Goal: Task Accomplishment & Management: Use online tool/utility

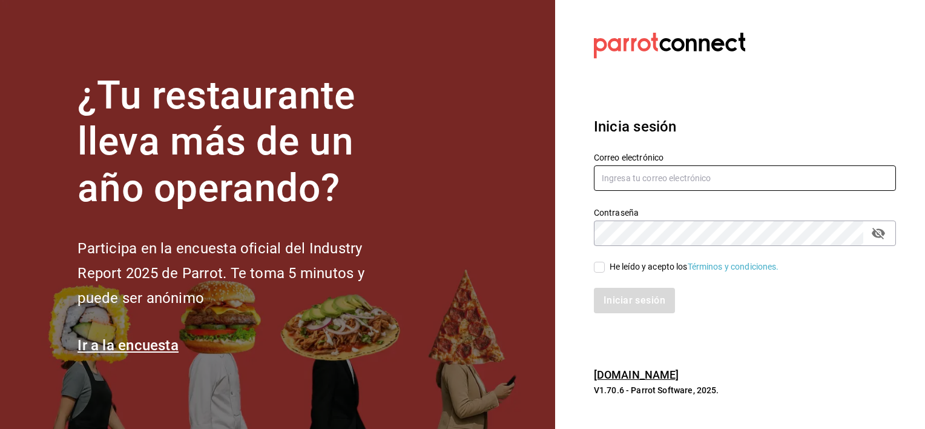
type input "[EMAIL_ADDRESS][PERSON_NAME][DOMAIN_NAME]"
click at [600, 266] on input "He leído y acepto los Términos y condiciones." at bounding box center [599, 267] width 11 height 11
checkbox input "true"
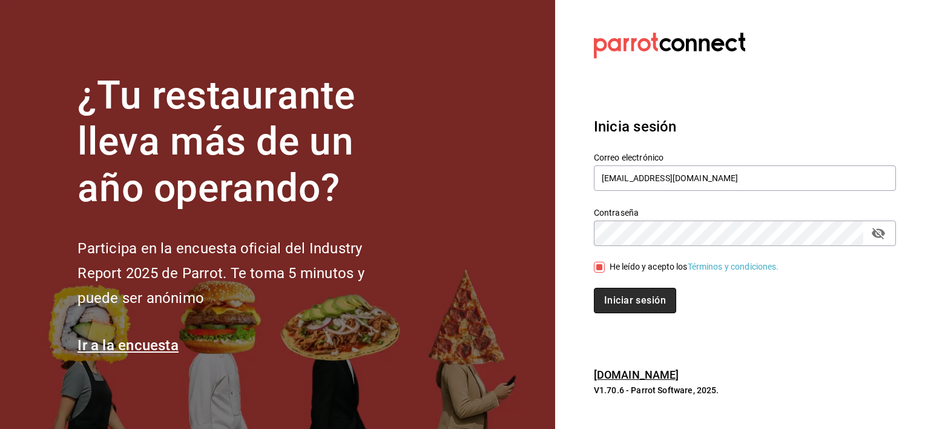
click at [642, 308] on button "Iniciar sesión" at bounding box center [635, 300] width 82 height 25
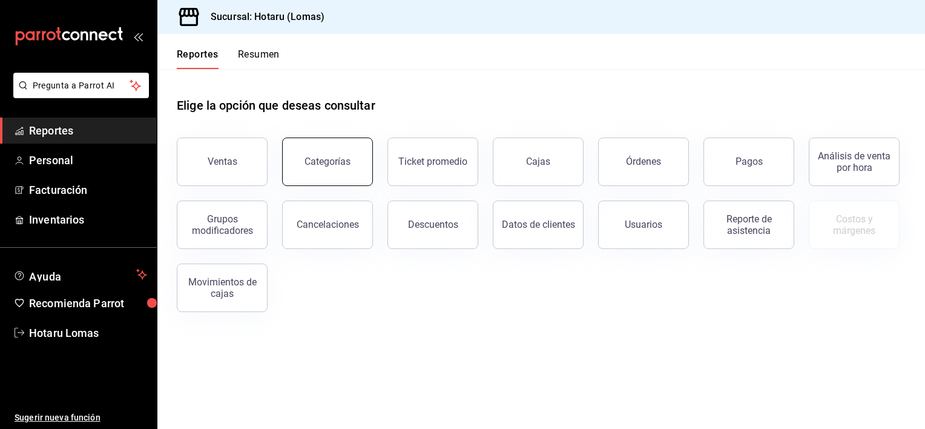
click at [358, 148] on button "Categorías" at bounding box center [327, 161] width 91 height 48
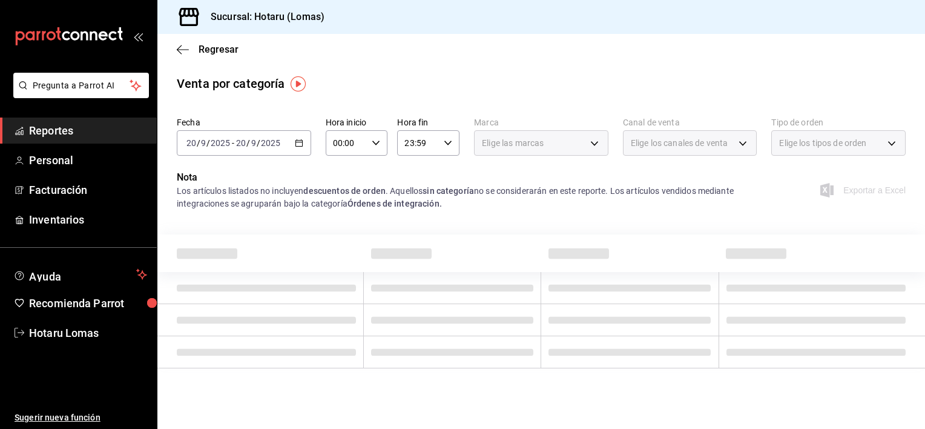
click at [286, 144] on div "[DATE] [DATE] - [DATE] [DATE]" at bounding box center [244, 142] width 134 height 25
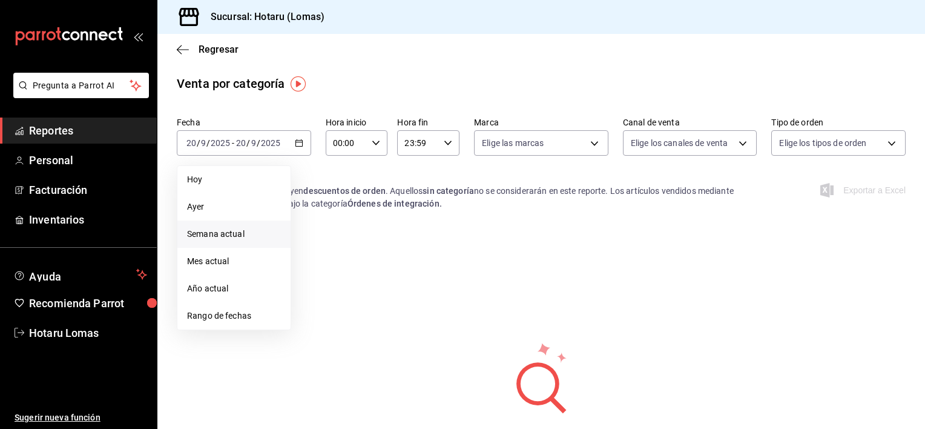
click at [227, 238] on span "Semana actual" at bounding box center [234, 234] width 94 height 13
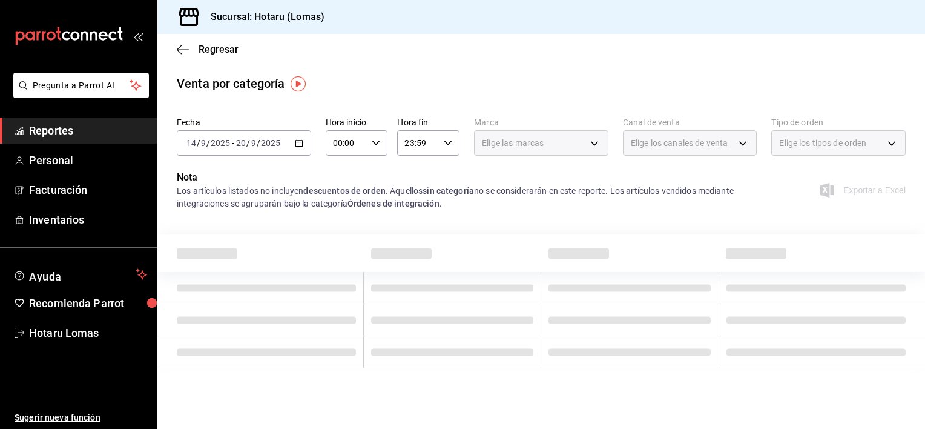
click at [302, 146] on \(Stroke\) "button" at bounding box center [299, 143] width 7 height 7
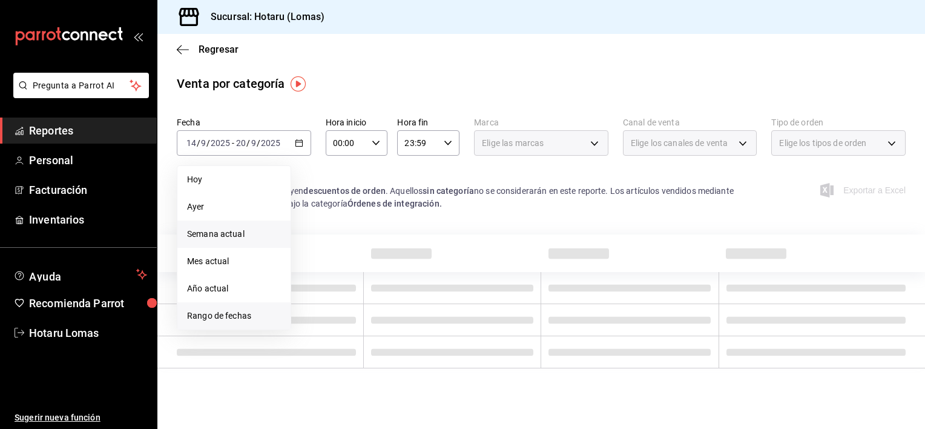
click at [242, 312] on span "Rango de fechas" at bounding box center [234, 316] width 94 height 13
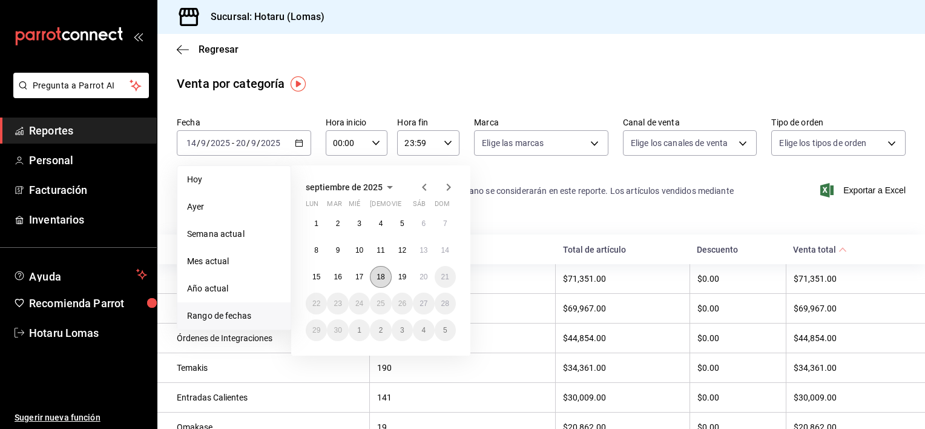
click at [383, 274] on abbr "18" at bounding box center [381, 277] width 8 height 8
click at [274, 179] on span "Hoy" at bounding box center [234, 179] width 94 height 13
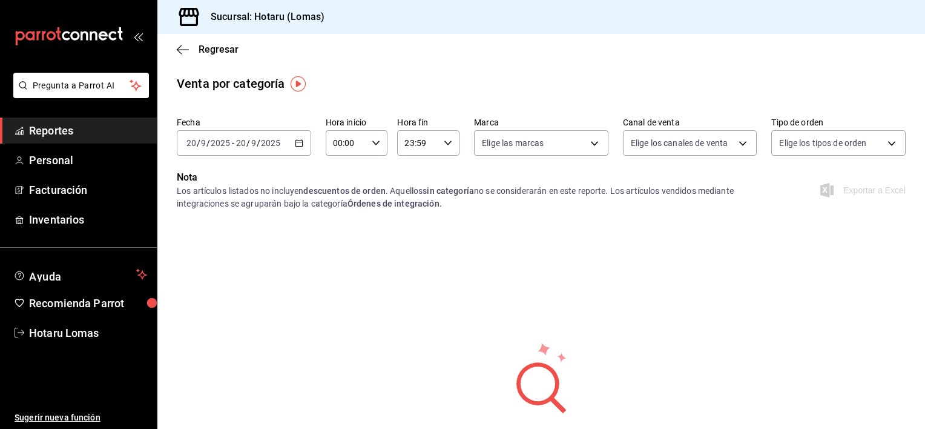
click at [296, 142] on \(Stroke\) "button" at bounding box center [299, 142] width 7 height 1
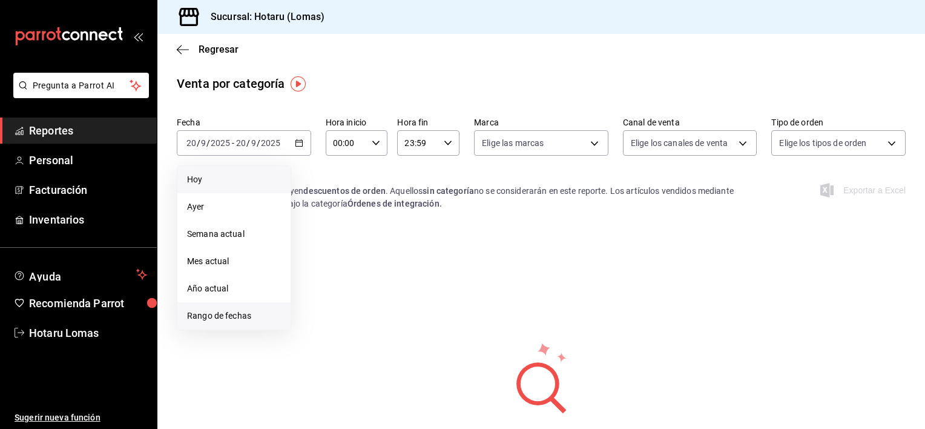
click at [220, 313] on span "Rango de fechas" at bounding box center [234, 316] width 94 height 13
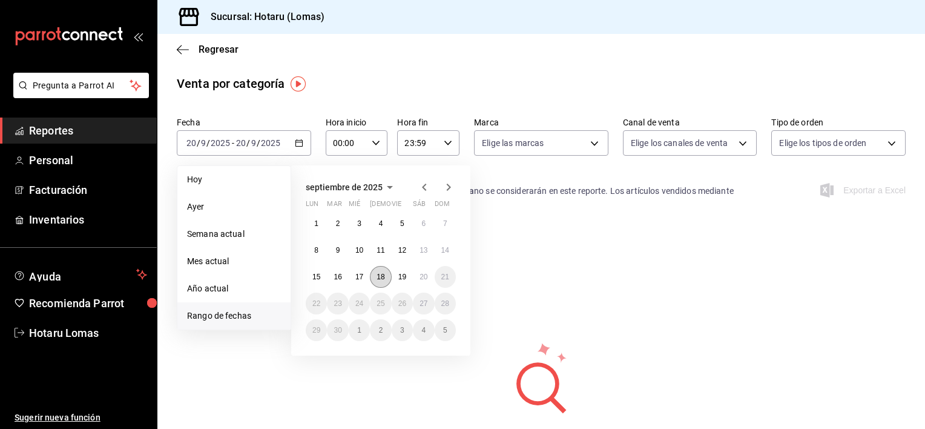
click at [380, 279] on abbr "18" at bounding box center [381, 277] width 8 height 8
click at [386, 276] on button "18" at bounding box center [380, 277] width 21 height 22
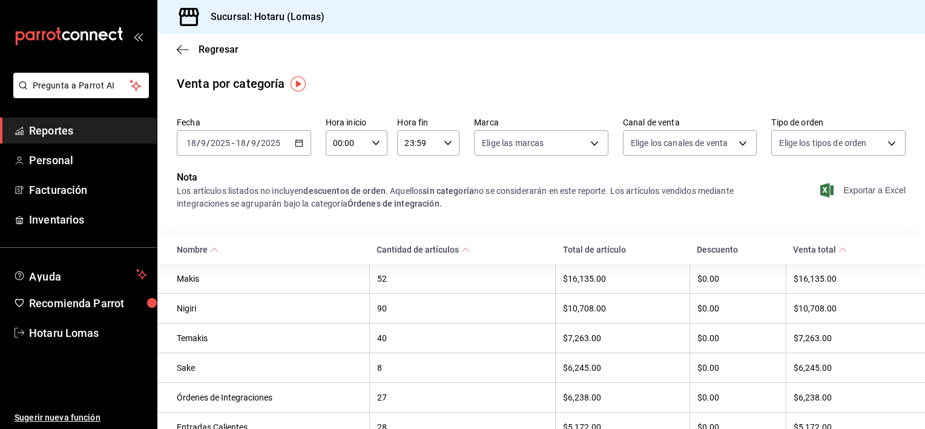
click at [866, 191] on span "Exportar a Excel" at bounding box center [864, 190] width 83 height 15
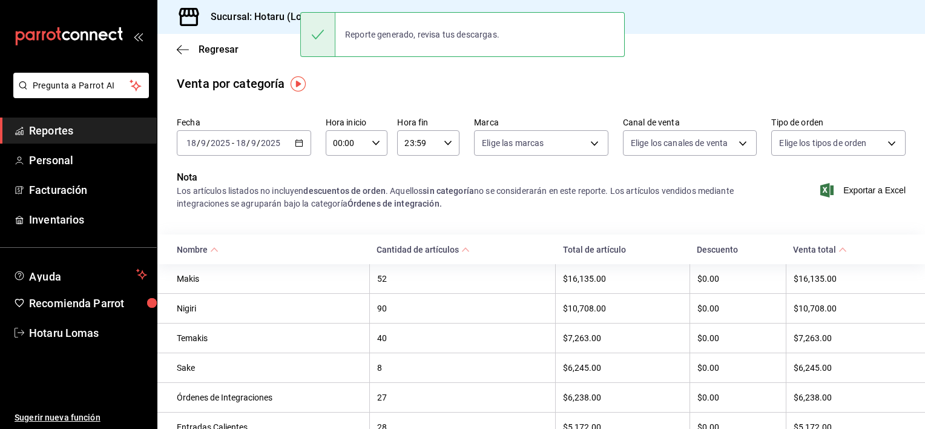
click at [274, 143] on input "2025" at bounding box center [270, 143] width 21 height 10
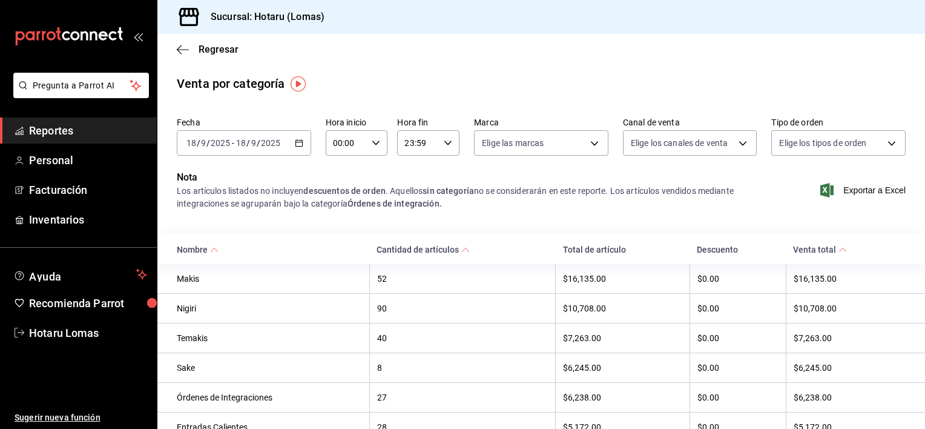
click at [296, 144] on icon "button" at bounding box center [299, 143] width 8 height 8
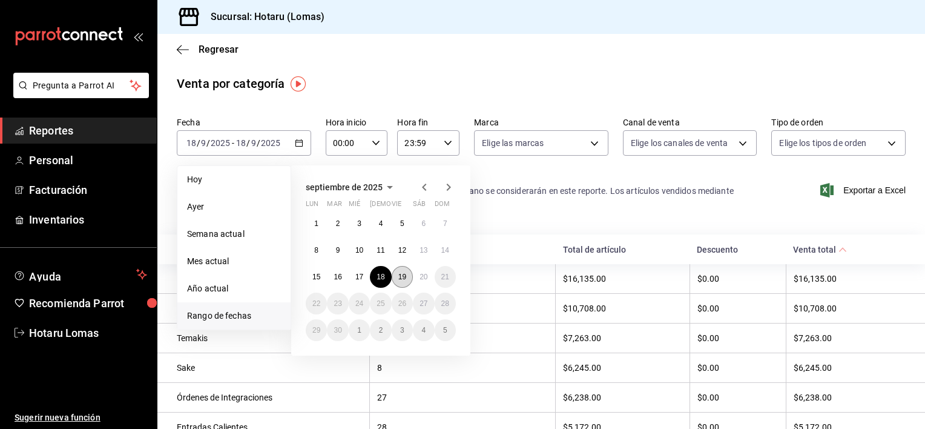
click at [400, 271] on button "19" at bounding box center [402, 277] width 21 height 22
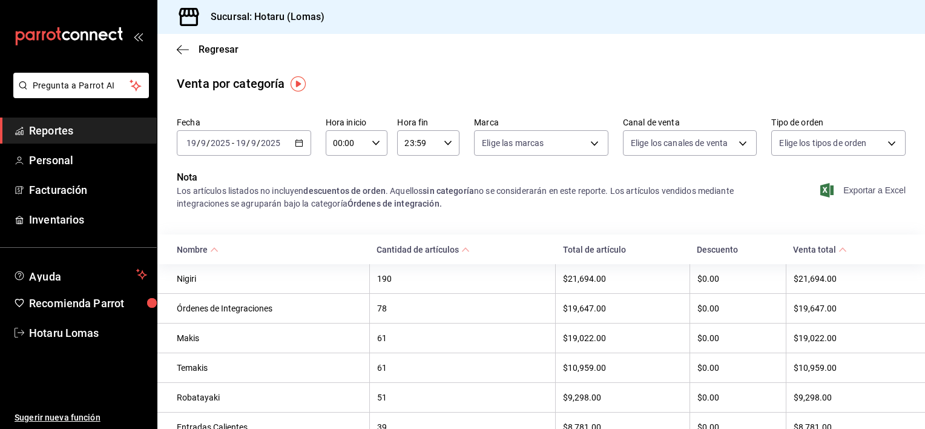
click at [870, 190] on span "Exportar a Excel" at bounding box center [864, 190] width 83 height 15
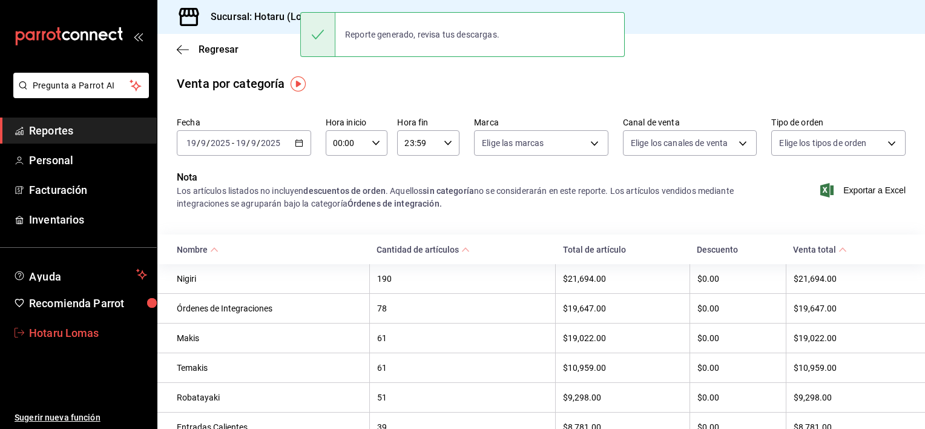
click at [50, 331] on span "Hotaru Lomas" at bounding box center [88, 333] width 118 height 16
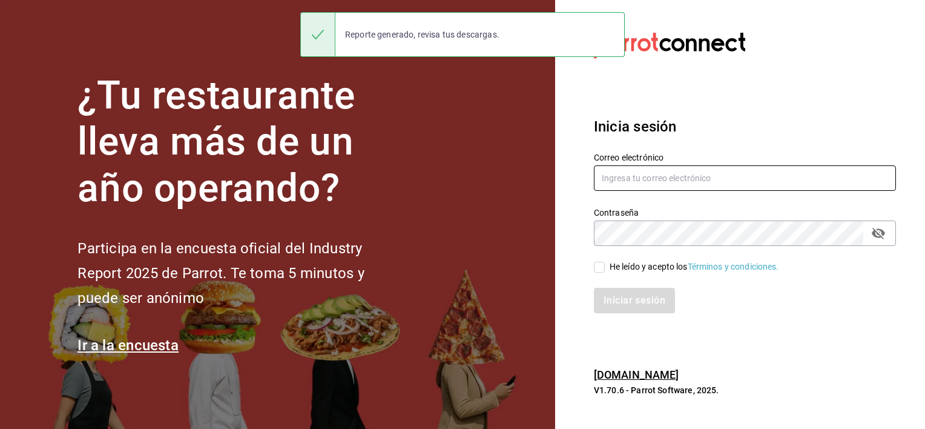
type input "[EMAIL_ADDRESS][PERSON_NAME][DOMAIN_NAME]"
